Goal: Information Seeking & Learning: Learn about a topic

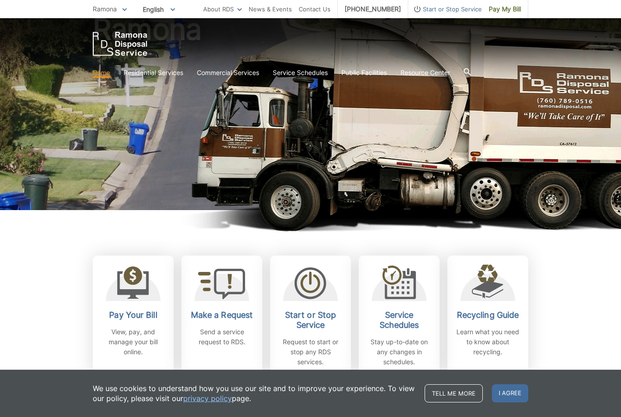
scroll to position [80, 0]
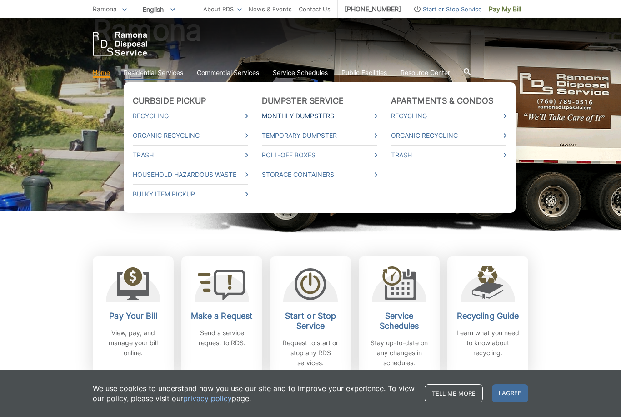
click at [350, 116] on link "Monthly Dumpsters" at bounding box center [320, 116] width 116 height 10
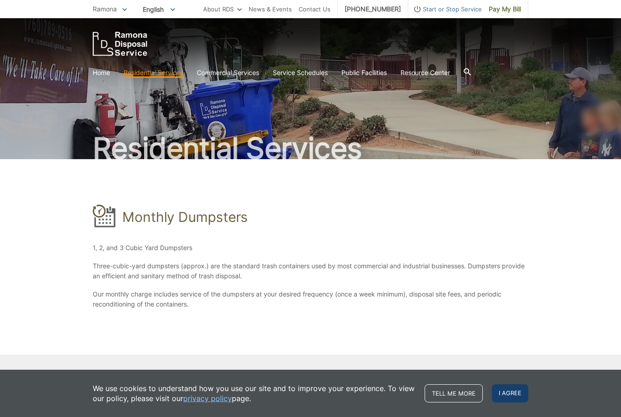
click at [501, 402] on span "I agree" at bounding box center [510, 393] width 36 height 18
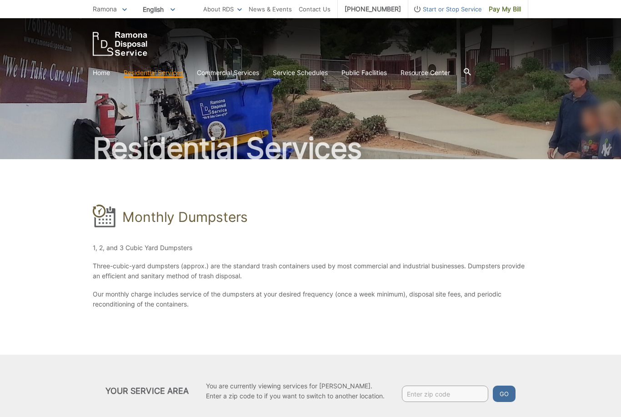
scroll to position [27, 0]
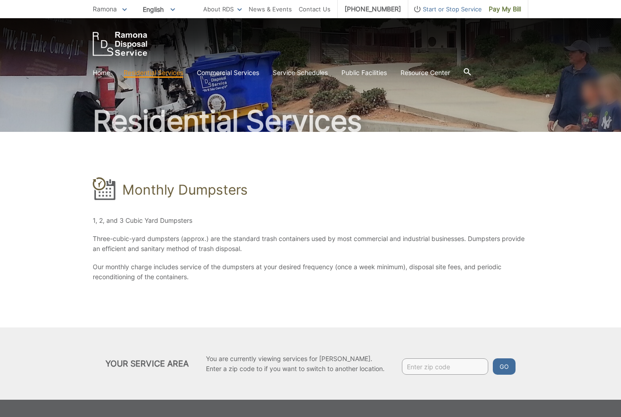
click at [472, 368] on input "Enter zip code" at bounding box center [445, 366] width 86 height 16
click at [469, 364] on input "Enter zip code" at bounding box center [445, 366] width 86 height 16
type input "92065"
click at [502, 364] on button "Go" at bounding box center [504, 366] width 23 height 16
click at [511, 372] on button "Go" at bounding box center [504, 366] width 23 height 16
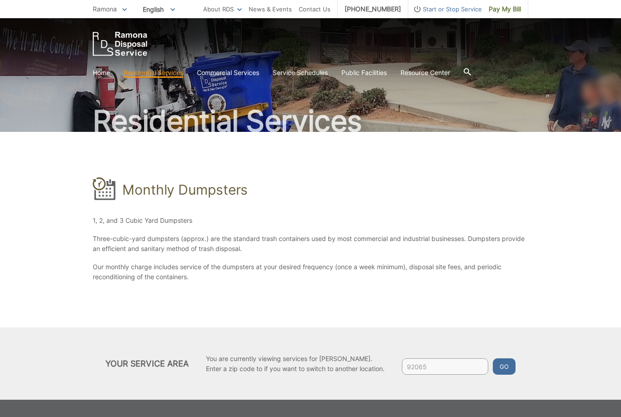
click at [510, 366] on button "Go" at bounding box center [504, 366] width 23 height 16
click at [508, 367] on button "Go" at bounding box center [504, 366] width 23 height 16
click at [511, 370] on button "Go" at bounding box center [504, 366] width 23 height 16
click at [507, 369] on button "Go" at bounding box center [504, 366] width 23 height 16
click at [511, 371] on button "Go" at bounding box center [504, 366] width 23 height 16
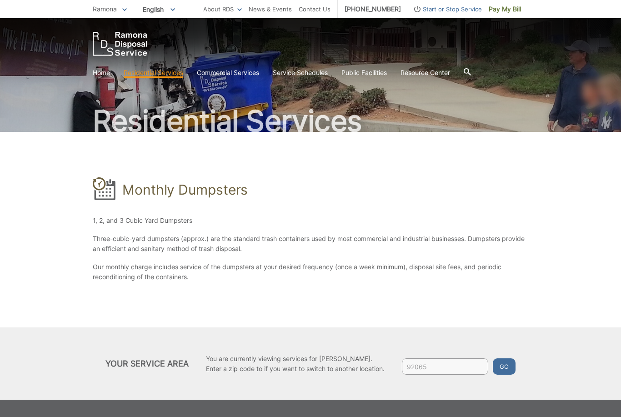
click at [509, 370] on button "Go" at bounding box center [504, 366] width 23 height 16
click at [506, 371] on button "Go" at bounding box center [504, 366] width 23 height 16
click at [507, 370] on button "Go" at bounding box center [504, 366] width 23 height 16
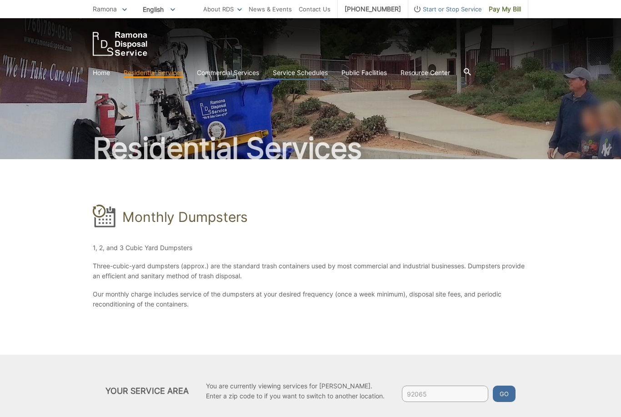
click at [305, 76] on link "Service Schedules" at bounding box center [300, 73] width 55 height 10
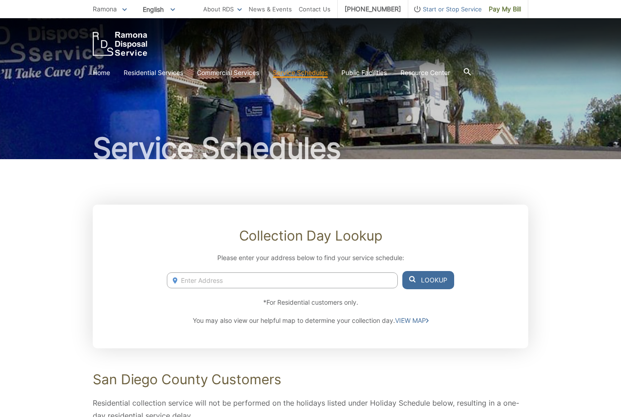
click at [121, 39] on img "EDCD logo. Return to the homepage." at bounding box center [120, 44] width 55 height 24
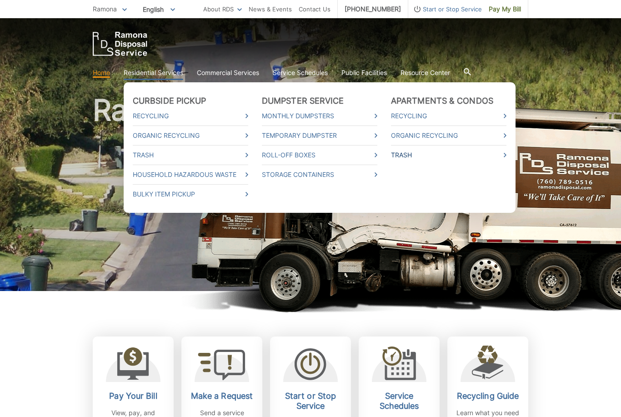
click at [481, 159] on link "Trash" at bounding box center [449, 155] width 116 height 10
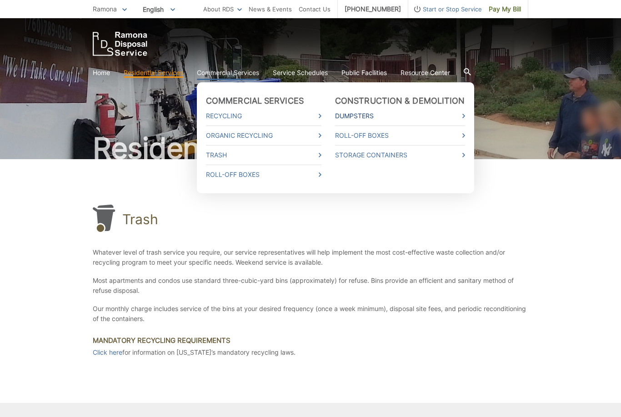
click at [452, 113] on link "Dumpsters" at bounding box center [400, 116] width 130 height 10
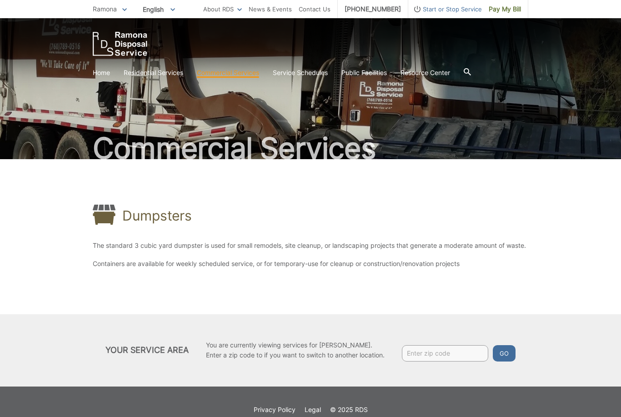
scroll to position [26, 0]
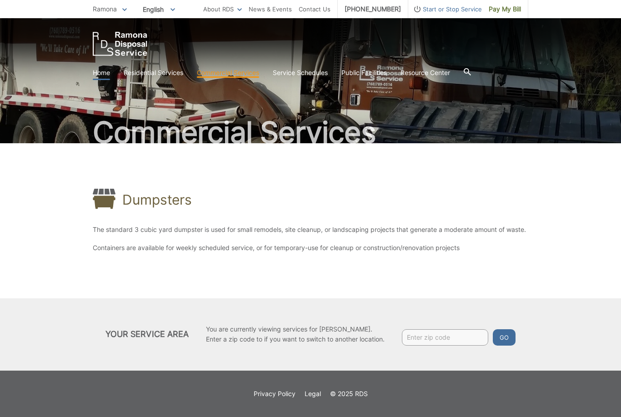
click at [109, 68] on link "Home" at bounding box center [101, 73] width 17 height 10
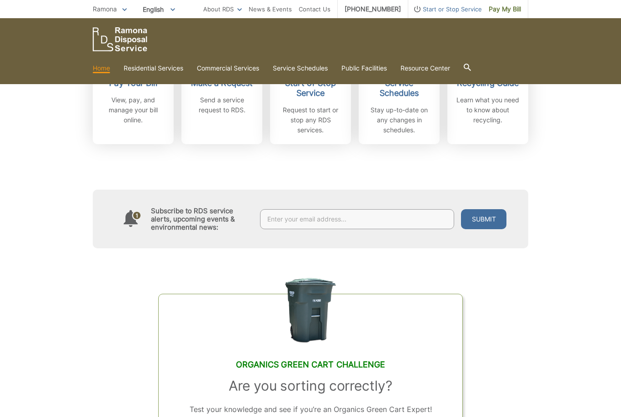
scroll to position [217, 0]
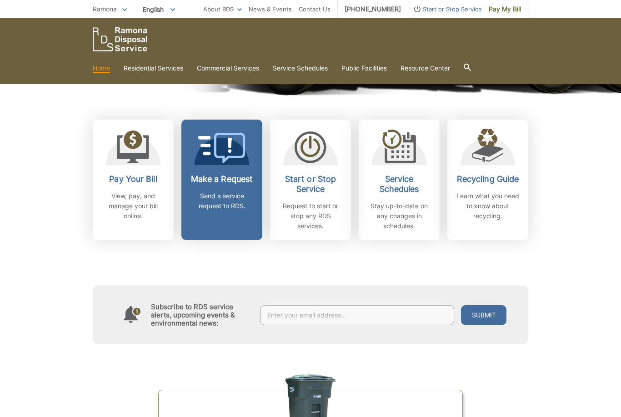
click at [209, 171] on link "Make a Request Send a service request to RDS." at bounding box center [221, 180] width 81 height 121
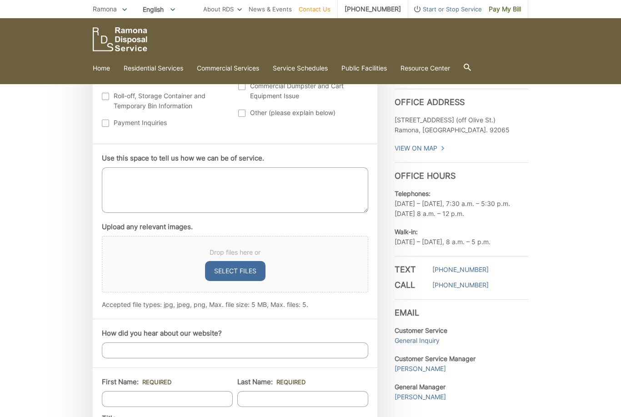
scroll to position [399, 0]
